Goal: Task Accomplishment & Management: Manage account settings

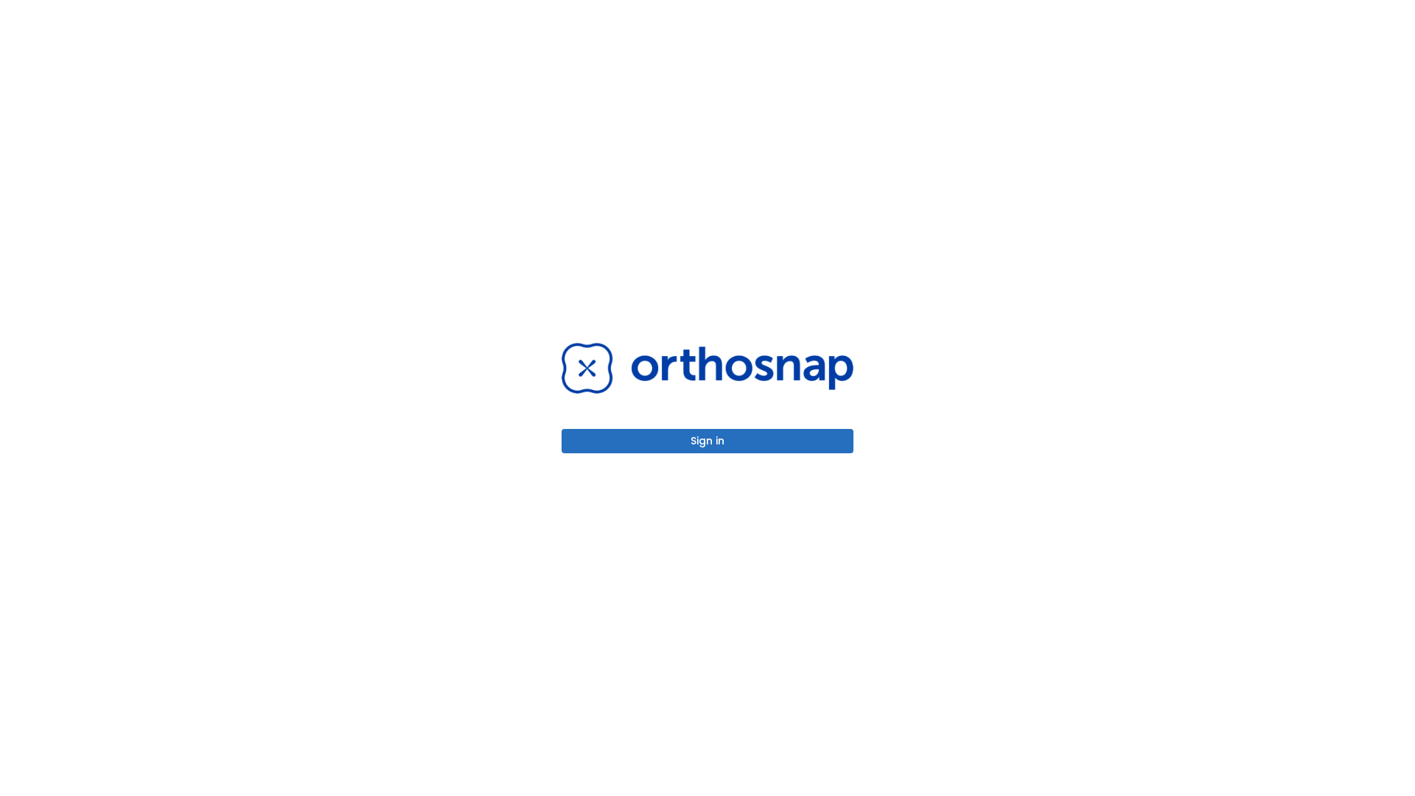
click at [707, 441] on button "Sign in" at bounding box center [708, 441] width 292 height 24
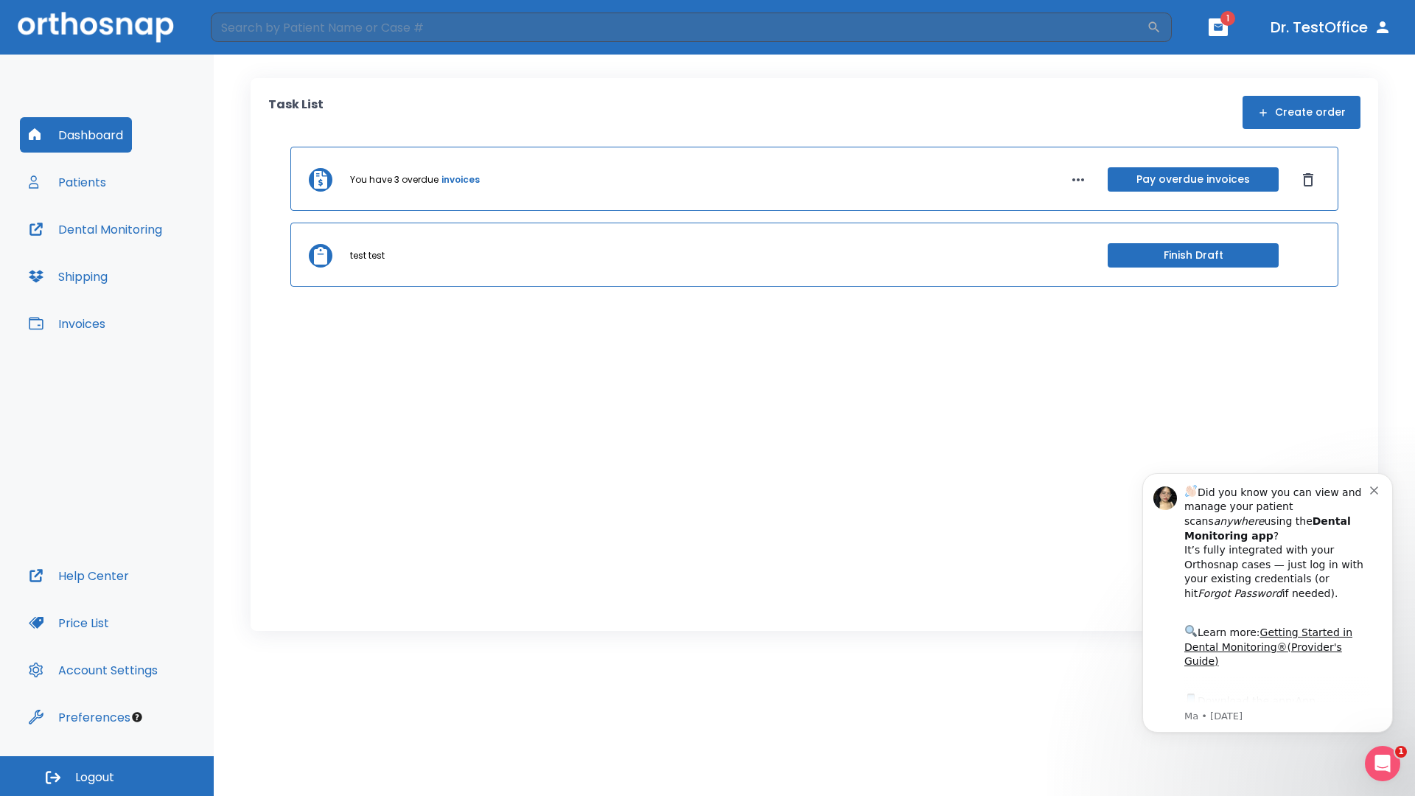
click at [107, 776] on span "Logout" at bounding box center [94, 777] width 39 height 16
